Goal: Information Seeking & Learning: Learn about a topic

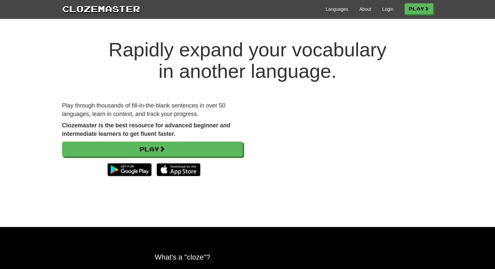
click at [440, 40] on h1 "Rapidly expand your vocabulary in another language." at bounding box center [247, 60] width 495 height 43
click at [386, 9] on link "Login" at bounding box center [387, 9] width 11 height 7
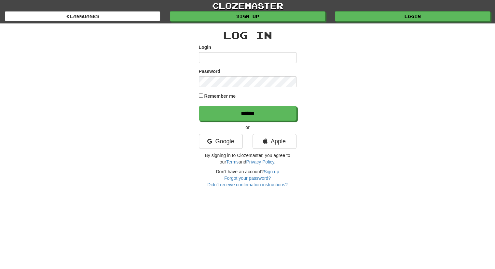
click at [215, 57] on input "Login" at bounding box center [248, 57] width 98 height 11
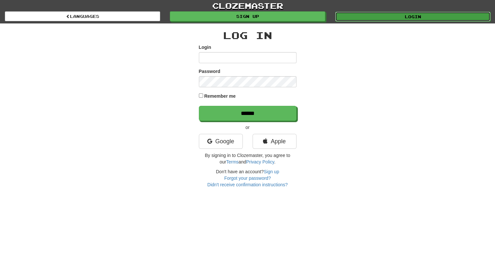
click at [428, 13] on link "Login" at bounding box center [412, 17] width 155 height 10
click at [440, 16] on link "Login" at bounding box center [412, 17] width 155 height 10
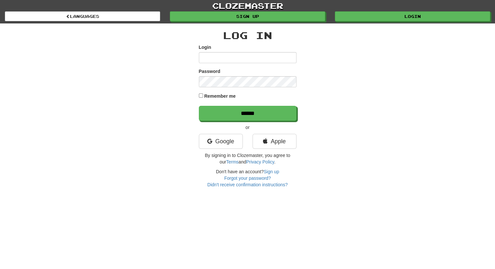
click at [228, 53] on input "Login" at bounding box center [248, 57] width 98 height 11
click at [222, 59] on input "Login" at bounding box center [248, 57] width 98 height 11
type input "**********"
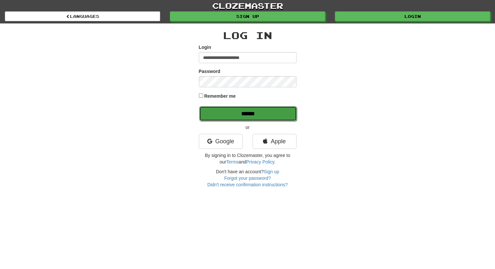
click at [267, 114] on input "******" at bounding box center [248, 113] width 98 height 15
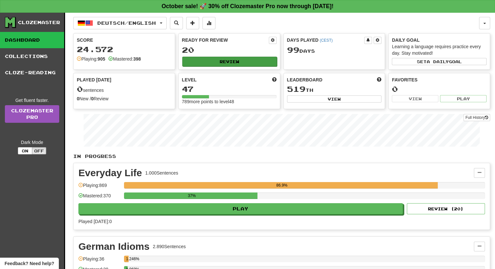
click at [220, 65] on div "Ready for Review 20 Review" at bounding box center [229, 52] width 101 height 36
click at [230, 59] on button "Review" at bounding box center [229, 62] width 95 height 10
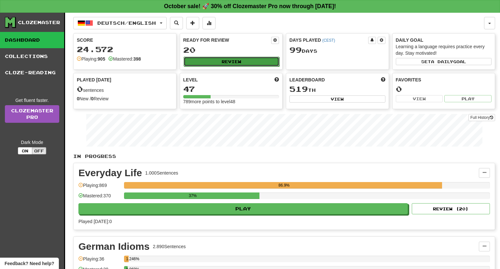
select select "**"
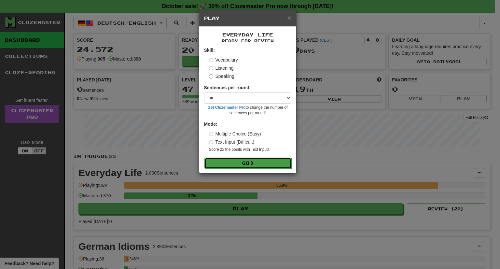
click at [245, 164] on button "Go" at bounding box center [247, 163] width 87 height 11
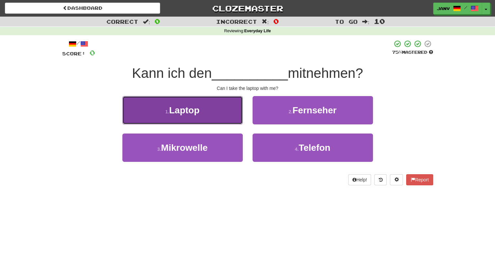
click at [200, 110] on button "1 . Laptop" at bounding box center [182, 110] width 120 height 28
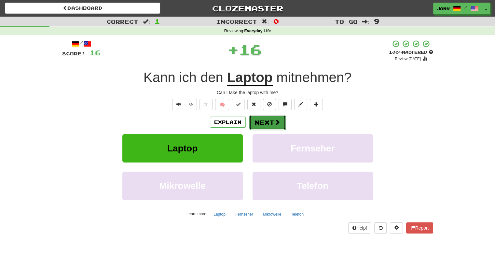
click at [276, 125] on span at bounding box center [277, 122] width 6 height 6
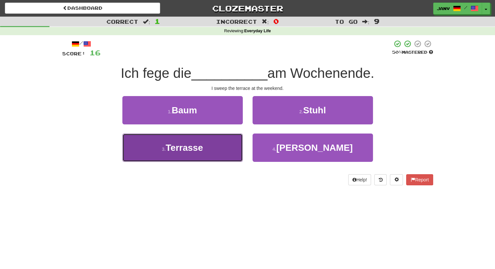
click at [202, 154] on button "3 . Terrasse" at bounding box center [182, 147] width 120 height 28
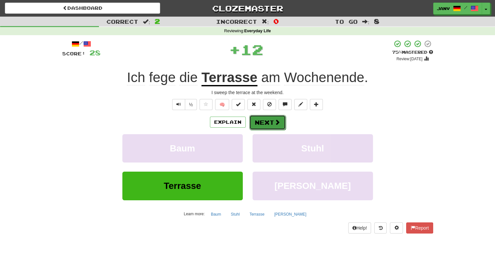
click at [274, 127] on button "Next" at bounding box center [267, 122] width 36 height 15
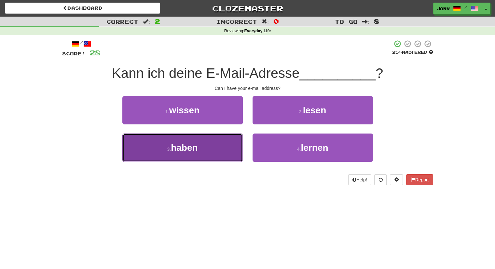
click at [218, 144] on button "3 . haben" at bounding box center [182, 147] width 120 height 28
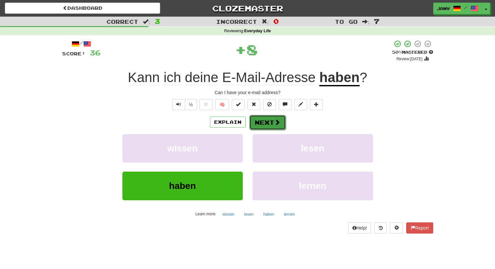
click at [274, 126] on button "Next" at bounding box center [267, 122] width 36 height 15
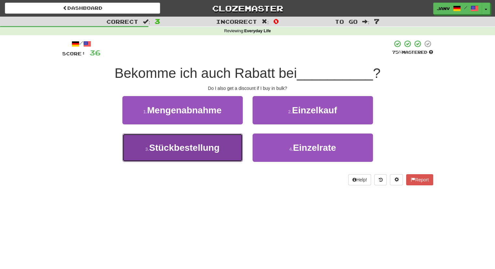
click at [195, 154] on button "3 . Stückbestellung" at bounding box center [182, 147] width 120 height 28
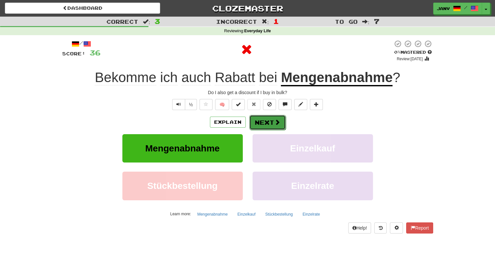
click at [272, 121] on button "Next" at bounding box center [267, 122] width 36 height 15
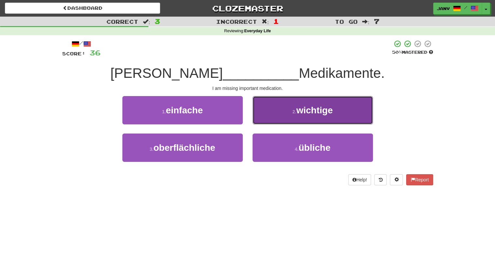
click at [323, 119] on button "2 . wichtige" at bounding box center [313, 110] width 120 height 28
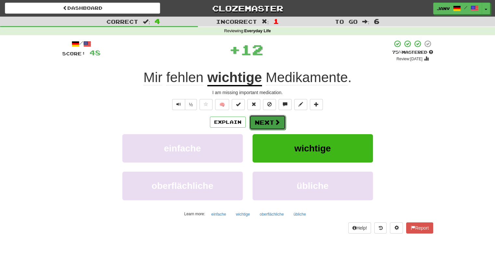
click at [268, 122] on button "Next" at bounding box center [267, 122] width 36 height 15
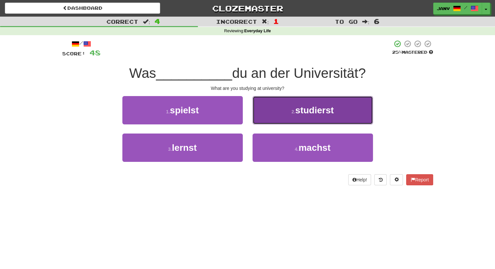
click at [284, 118] on button "2 . studierst" at bounding box center [313, 110] width 120 height 28
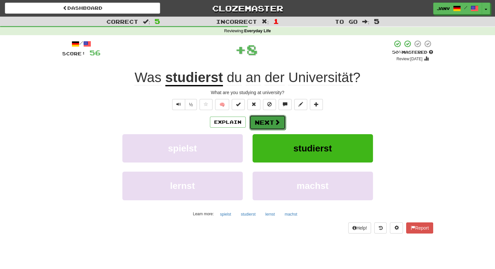
click at [264, 120] on button "Next" at bounding box center [267, 122] width 36 height 15
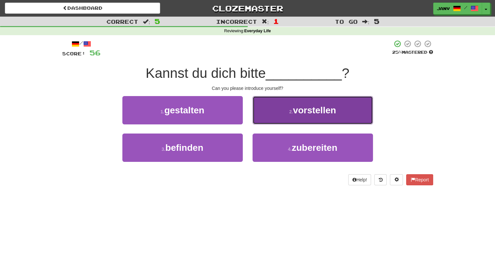
click at [302, 117] on button "2 . vorstellen" at bounding box center [313, 110] width 120 height 28
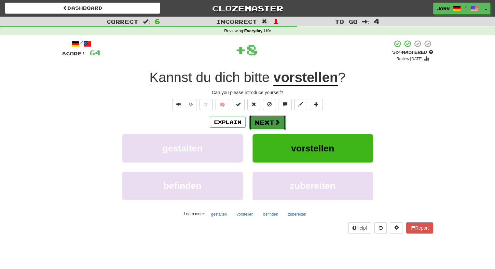
click at [268, 120] on button "Next" at bounding box center [267, 122] width 36 height 15
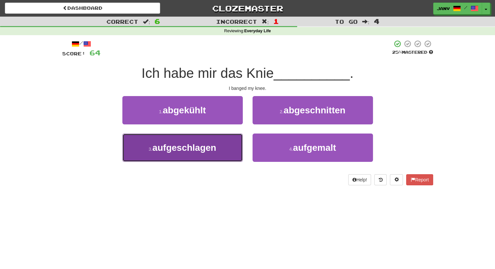
click at [195, 149] on span "aufgeschlagen" at bounding box center [184, 148] width 64 height 10
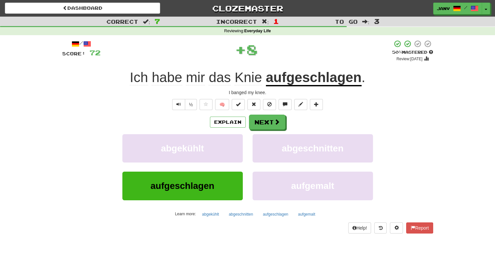
click at [248, 115] on div "Explain Next" at bounding box center [247, 122] width 371 height 15
click at [254, 121] on button "Next" at bounding box center [267, 122] width 36 height 15
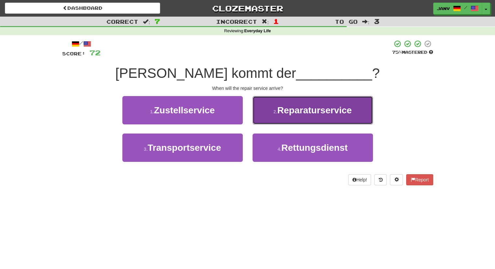
click at [311, 114] on span "Reparaturservice" at bounding box center [314, 110] width 75 height 10
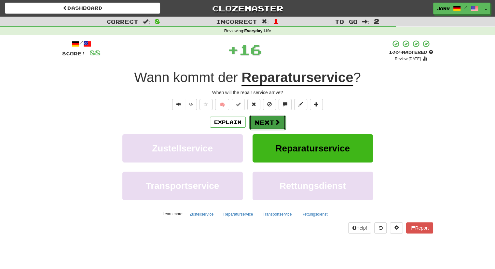
click at [271, 122] on button "Next" at bounding box center [267, 122] width 36 height 15
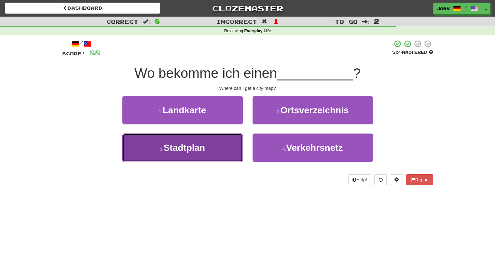
click at [207, 144] on button "3 . Stadtplan" at bounding box center [182, 147] width 120 height 28
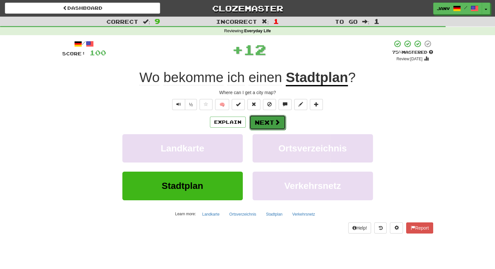
click at [267, 120] on button "Next" at bounding box center [267, 122] width 36 height 15
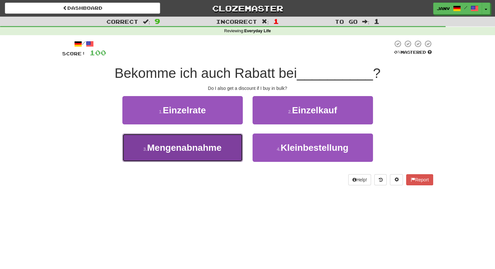
click at [208, 147] on span "Mengenabnahme" at bounding box center [184, 148] width 75 height 10
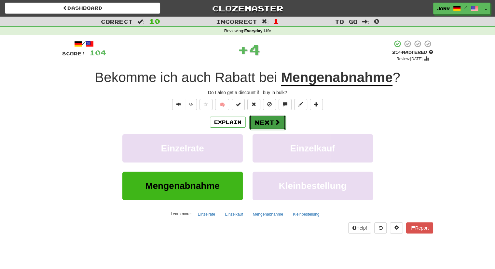
click at [260, 119] on button "Next" at bounding box center [267, 122] width 36 height 15
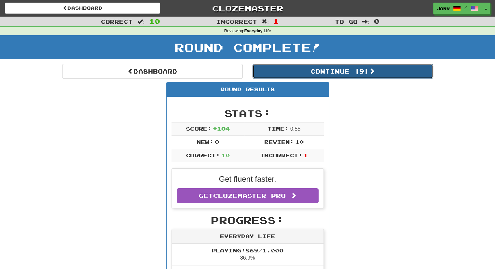
click at [336, 70] on button "Continue ( 9 )" at bounding box center [343, 71] width 181 height 15
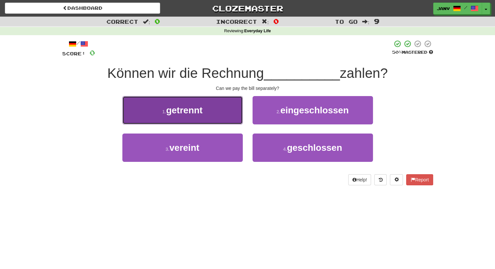
click at [199, 114] on span "getrennt" at bounding box center [184, 110] width 36 height 10
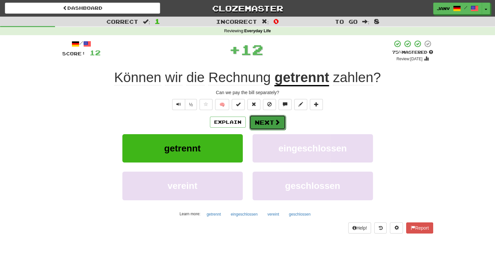
click at [266, 125] on button "Next" at bounding box center [267, 122] width 36 height 15
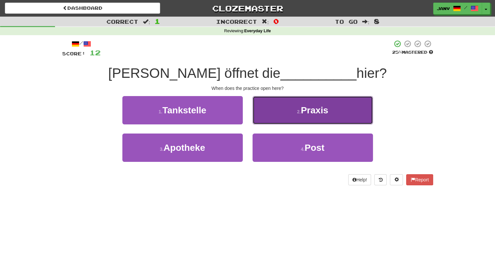
click at [328, 118] on button "2 . Praxis" at bounding box center [313, 110] width 120 height 28
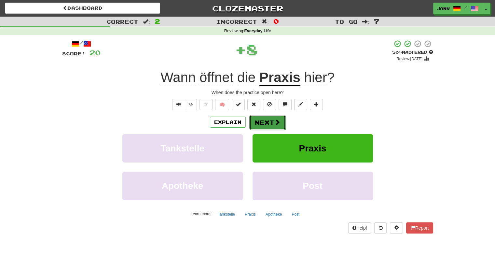
click at [278, 117] on button "Next" at bounding box center [267, 122] width 36 height 15
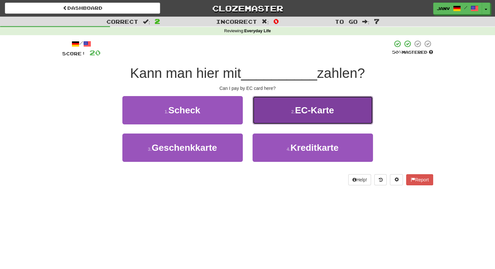
click at [313, 113] on span "EC-Karte" at bounding box center [314, 110] width 39 height 10
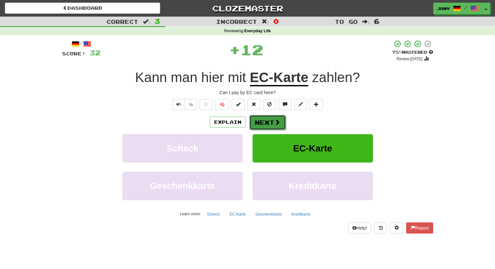
click at [269, 119] on button "Next" at bounding box center [267, 122] width 36 height 15
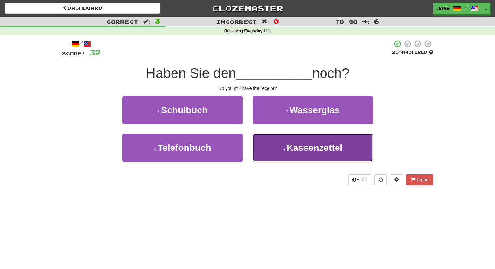
click at [318, 155] on button "4 . Kassenzettel" at bounding box center [313, 147] width 120 height 28
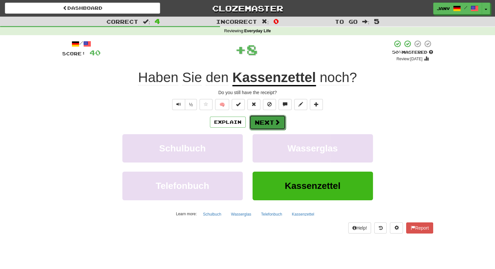
click at [269, 121] on button "Next" at bounding box center [267, 122] width 36 height 15
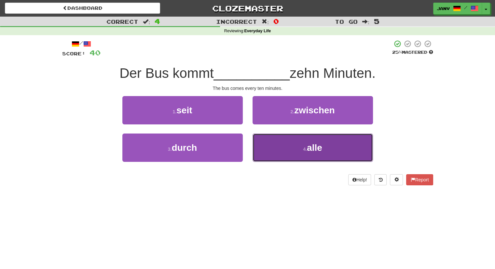
click at [318, 147] on span "alle" at bounding box center [314, 148] width 15 height 10
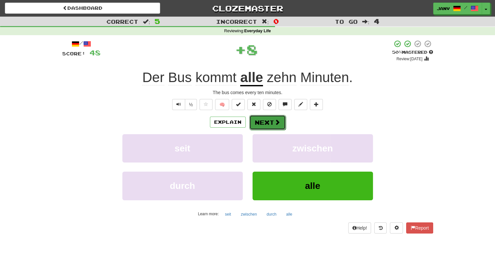
click at [270, 123] on button "Next" at bounding box center [267, 122] width 36 height 15
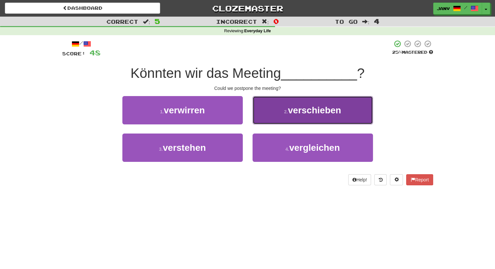
click at [314, 116] on button "2 . verschieben" at bounding box center [313, 110] width 120 height 28
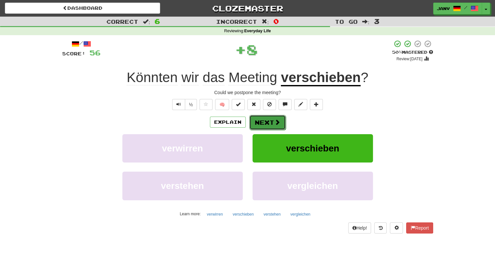
click at [271, 122] on button "Next" at bounding box center [267, 122] width 36 height 15
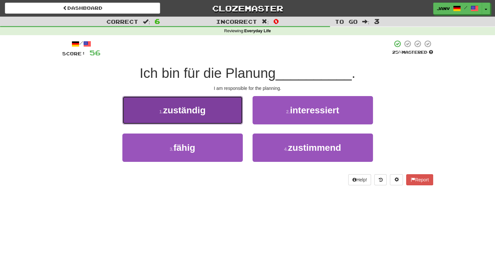
click at [207, 114] on button "1 . zuständig" at bounding box center [182, 110] width 120 height 28
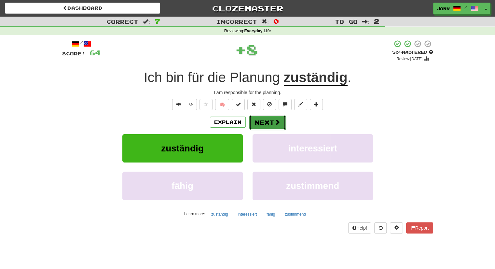
click at [269, 123] on button "Next" at bounding box center [267, 122] width 36 height 15
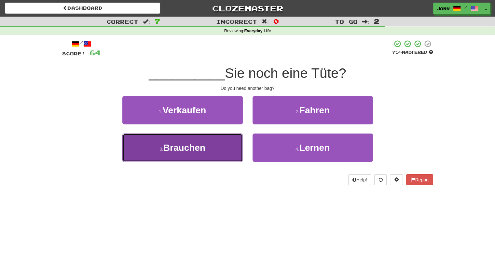
click at [200, 146] on span "Brauchen" at bounding box center [184, 148] width 42 height 10
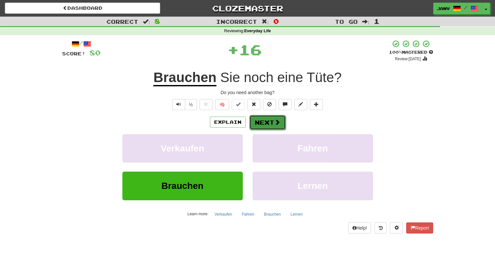
click at [265, 121] on button "Next" at bounding box center [267, 122] width 36 height 15
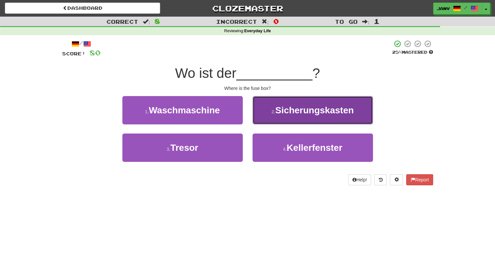
click at [321, 115] on span "Sicherungskasten" at bounding box center [314, 110] width 78 height 10
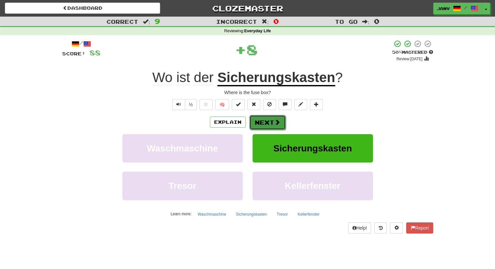
click at [266, 118] on button "Next" at bounding box center [267, 122] width 36 height 15
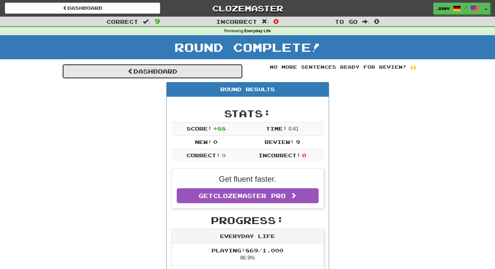
click at [176, 77] on link "Dashboard" at bounding box center [152, 71] width 181 height 15
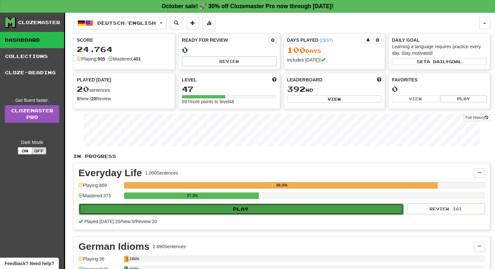
click at [189, 205] on button "Play" at bounding box center [241, 208] width 324 height 11
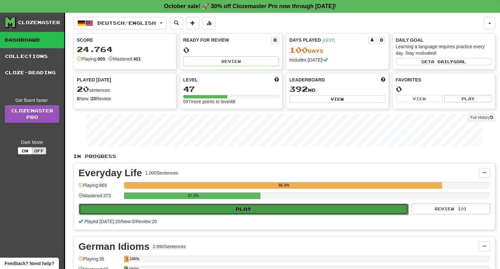
select select "**"
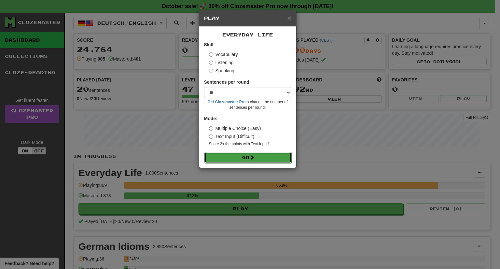
click at [251, 158] on span at bounding box center [252, 157] width 5 height 5
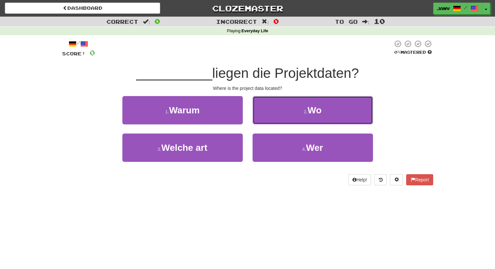
click at [319, 124] on button "2 . Wo" at bounding box center [313, 110] width 120 height 28
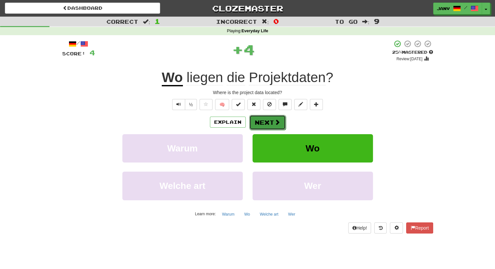
click at [272, 124] on button "Next" at bounding box center [267, 122] width 36 height 15
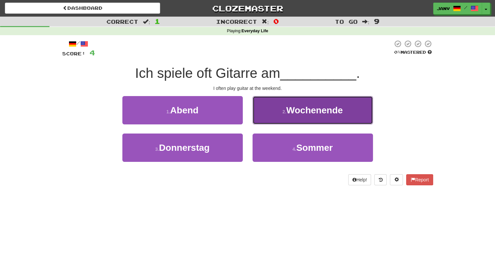
click at [326, 116] on button "2 . Wochenende" at bounding box center [313, 110] width 120 height 28
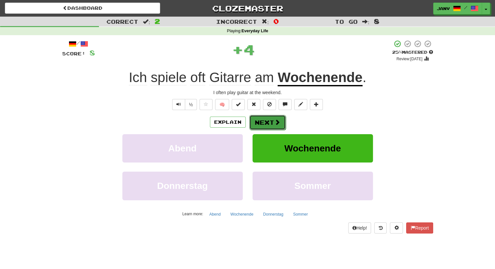
click at [271, 122] on button "Next" at bounding box center [267, 122] width 36 height 15
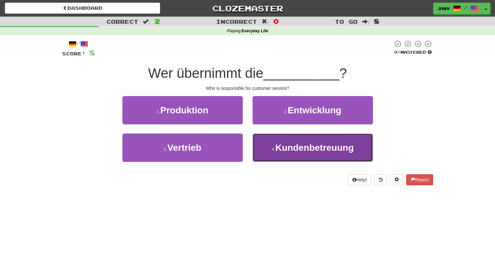
click at [295, 150] on span "Kundenbetreuung" at bounding box center [314, 148] width 78 height 10
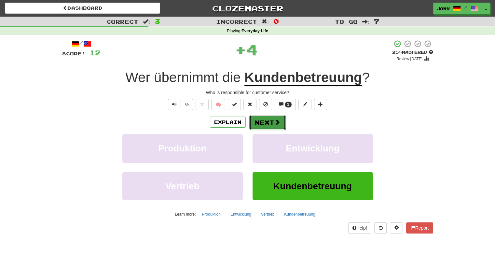
click at [266, 127] on button "Next" at bounding box center [267, 122] width 36 height 15
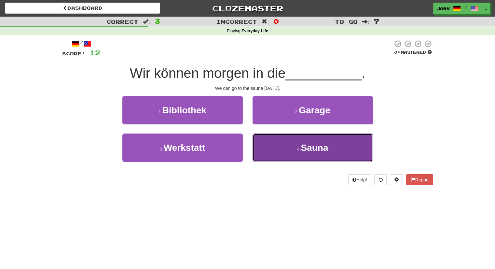
click at [313, 149] on span "Sauna" at bounding box center [314, 148] width 27 height 10
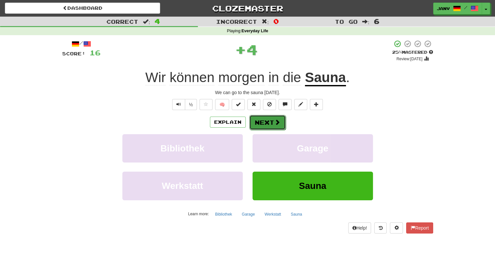
click at [266, 124] on button "Next" at bounding box center [267, 122] width 36 height 15
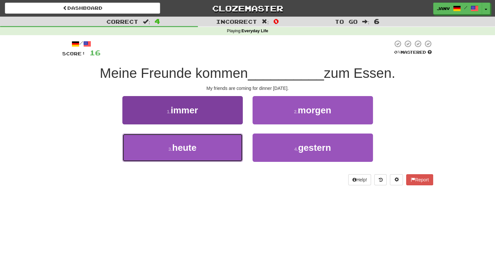
click at [167, 147] on button "3 . heute" at bounding box center [182, 147] width 120 height 28
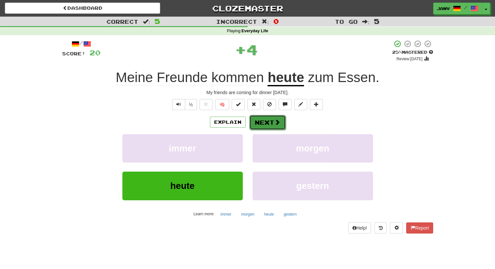
click at [257, 125] on button "Next" at bounding box center [267, 122] width 36 height 15
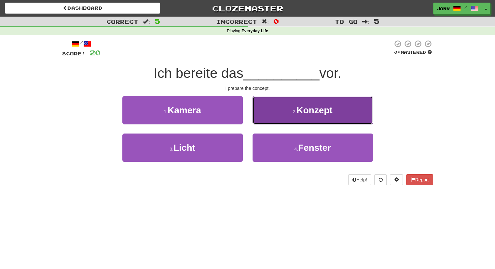
click at [311, 114] on span "Konzept" at bounding box center [314, 110] width 36 height 10
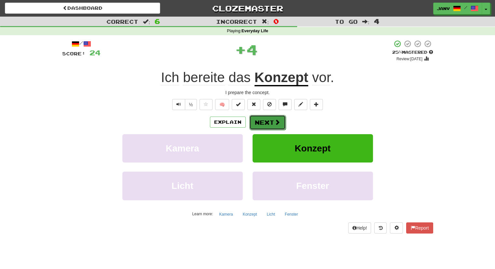
click at [263, 125] on button "Next" at bounding box center [267, 122] width 36 height 15
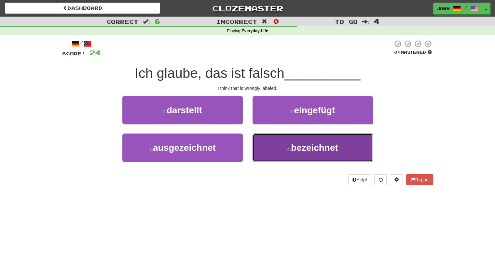
click at [289, 148] on small "4 ." at bounding box center [289, 148] width 4 height 5
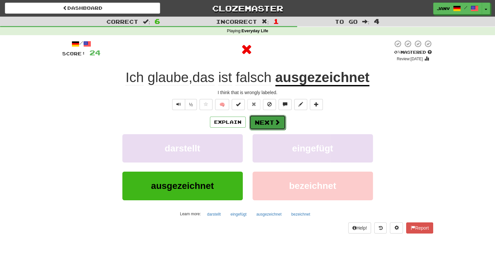
click at [261, 122] on button "Next" at bounding box center [267, 122] width 36 height 15
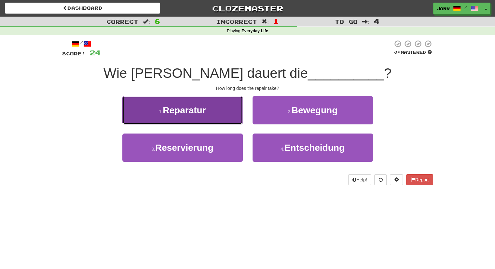
click at [204, 113] on span "Reparatur" at bounding box center [184, 110] width 43 height 10
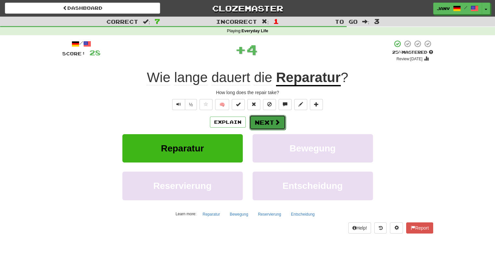
click at [269, 121] on button "Next" at bounding box center [267, 122] width 36 height 15
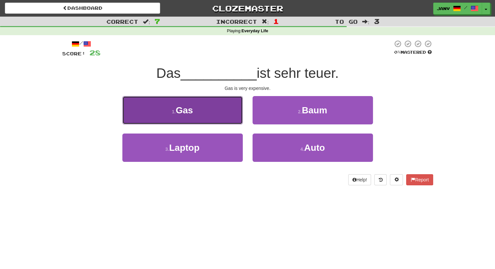
click at [178, 115] on span "Gas" at bounding box center [184, 110] width 17 height 10
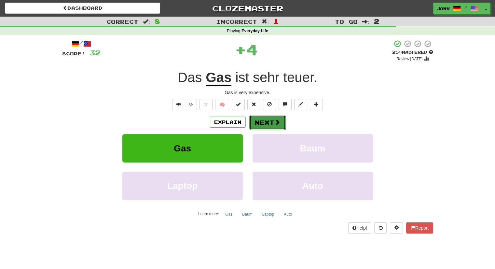
click at [255, 125] on button "Next" at bounding box center [267, 122] width 36 height 15
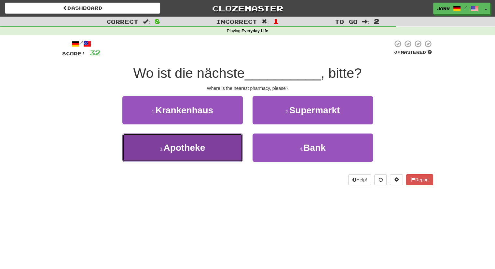
click at [193, 147] on span "Apotheke" at bounding box center [185, 148] width 42 height 10
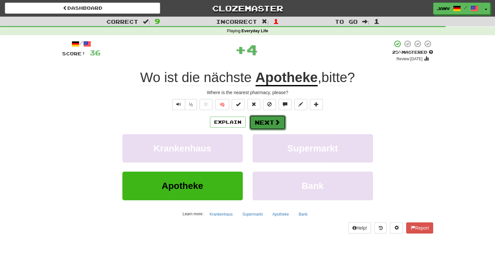
click at [263, 119] on button "Next" at bounding box center [267, 122] width 36 height 15
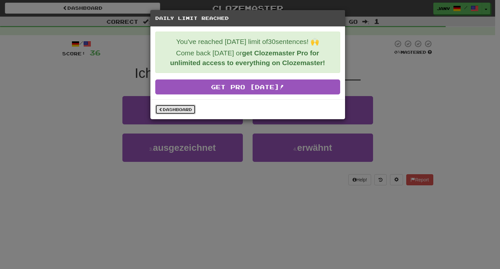
click at [185, 107] on link "Dashboard" at bounding box center [175, 109] width 40 height 10
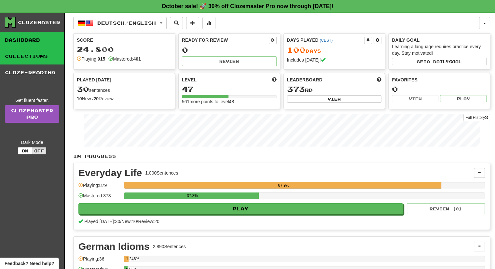
click at [18, 53] on link "Collections" at bounding box center [32, 56] width 64 height 16
